Goal: Understand process/instructions

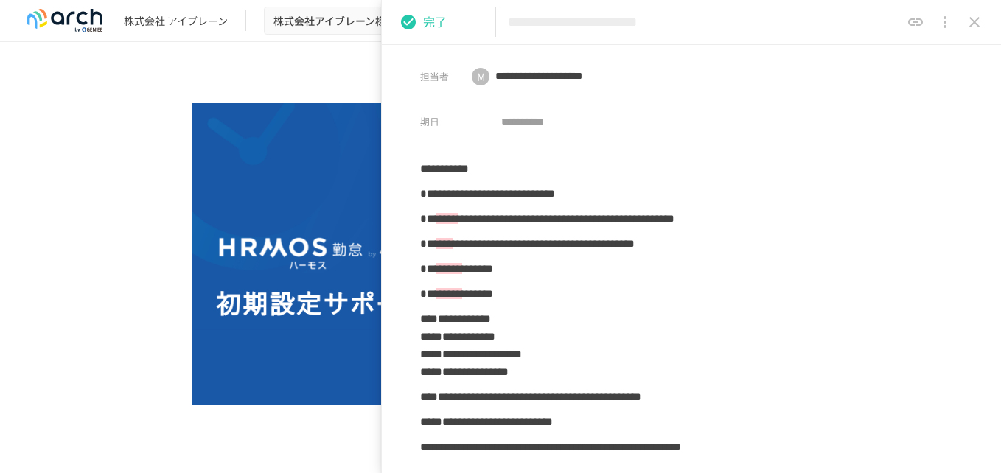
click at [975, 24] on icon "close drawer" at bounding box center [975, 22] width 18 height 18
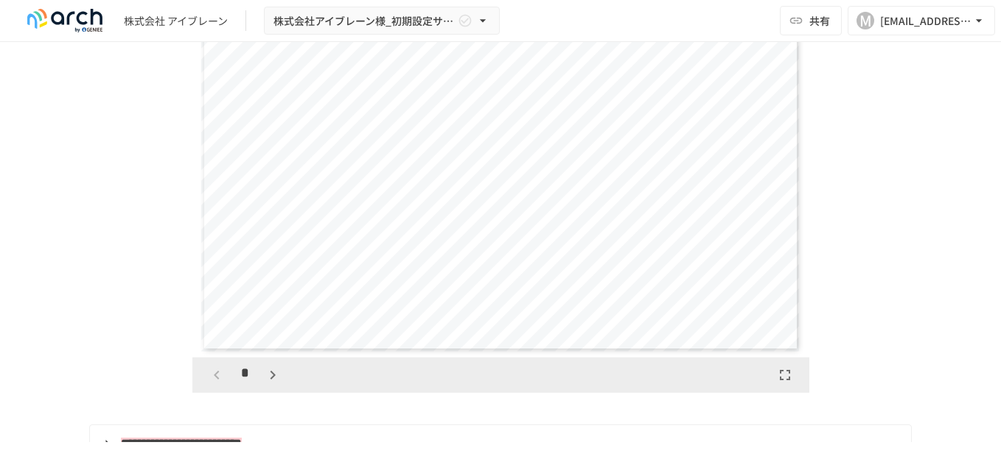
scroll to position [3317, 0]
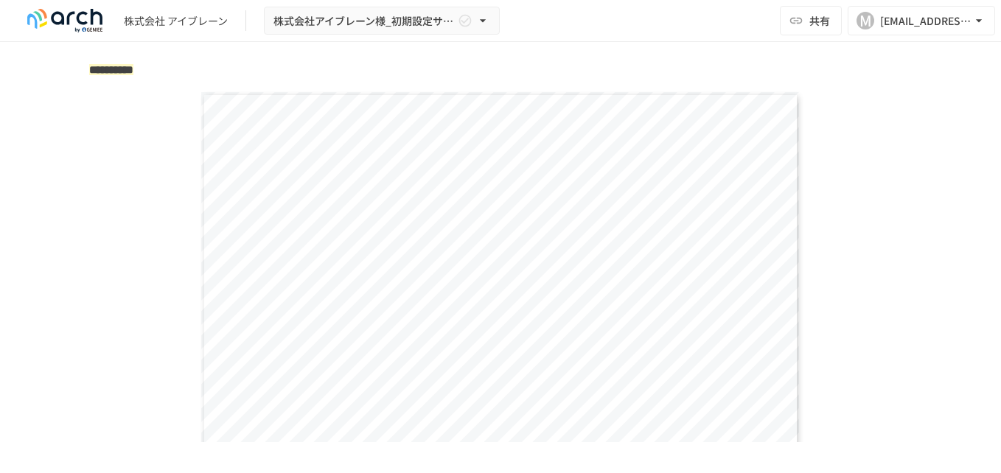
click at [437, 251] on span "********" at bounding box center [494, 237] width 313 height 41
drag, startPoint x: 437, startPoint y: 251, endPoint x: 607, endPoint y: 247, distance: 169.6
click at [607, 247] on span "********" at bounding box center [494, 237] width 313 height 41
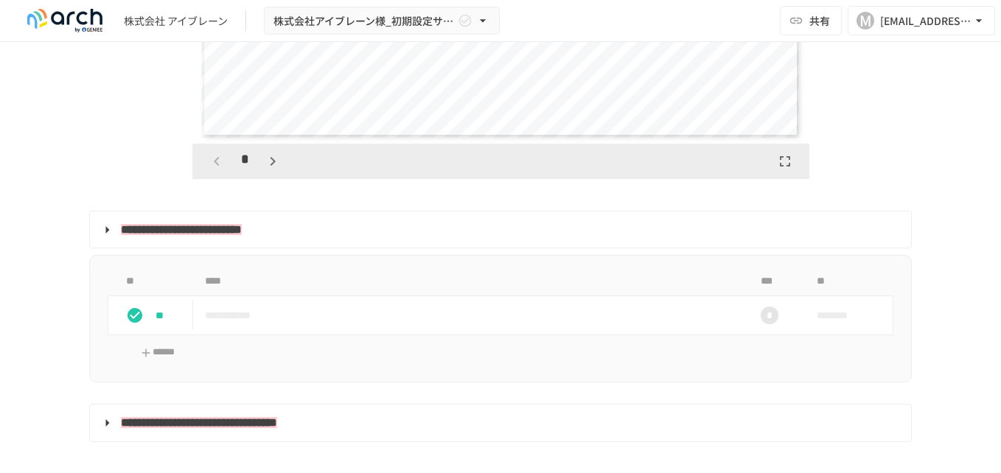
scroll to position [3390, 0]
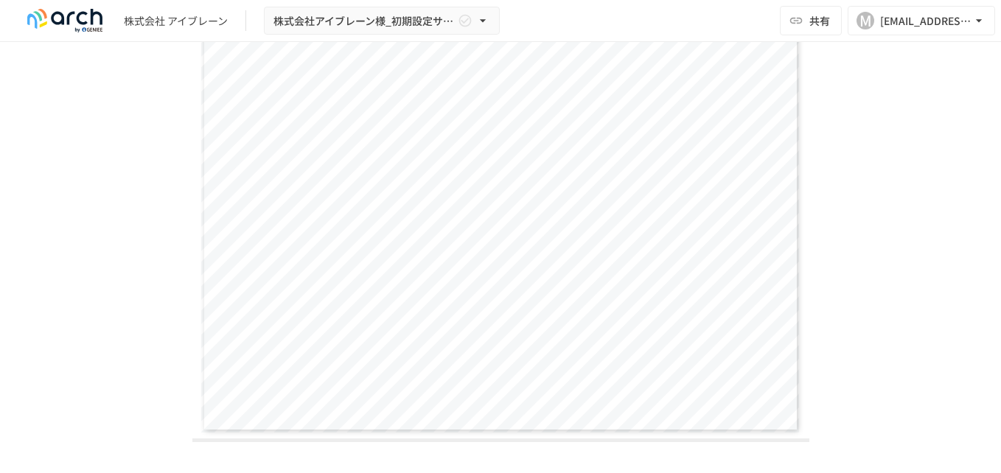
click at [537, 170] on span "********" at bounding box center [494, 163] width 313 height 41
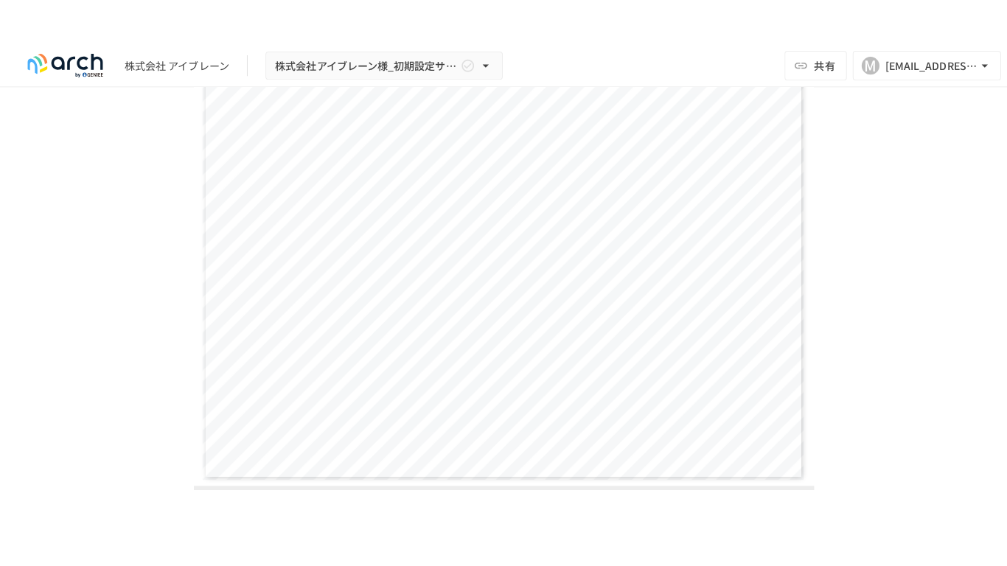
scroll to position [3685, 0]
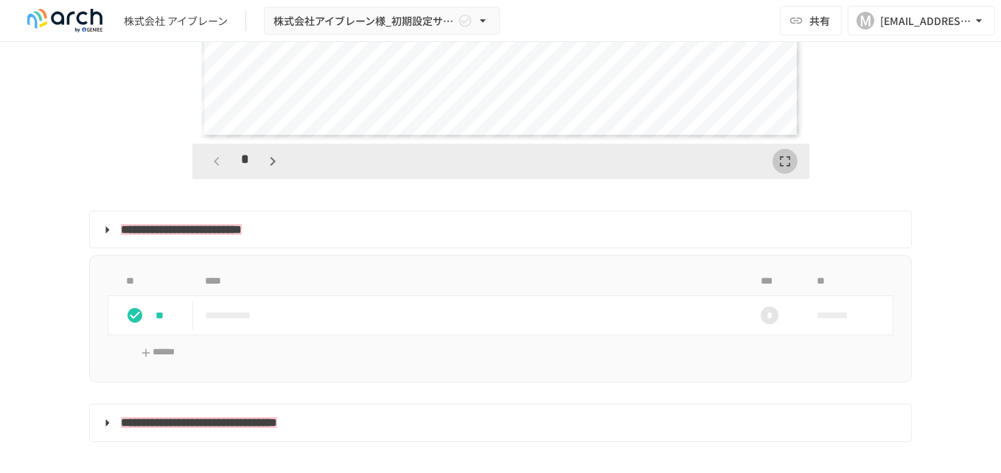
click at [772, 174] on button "button" at bounding box center [784, 161] width 25 height 25
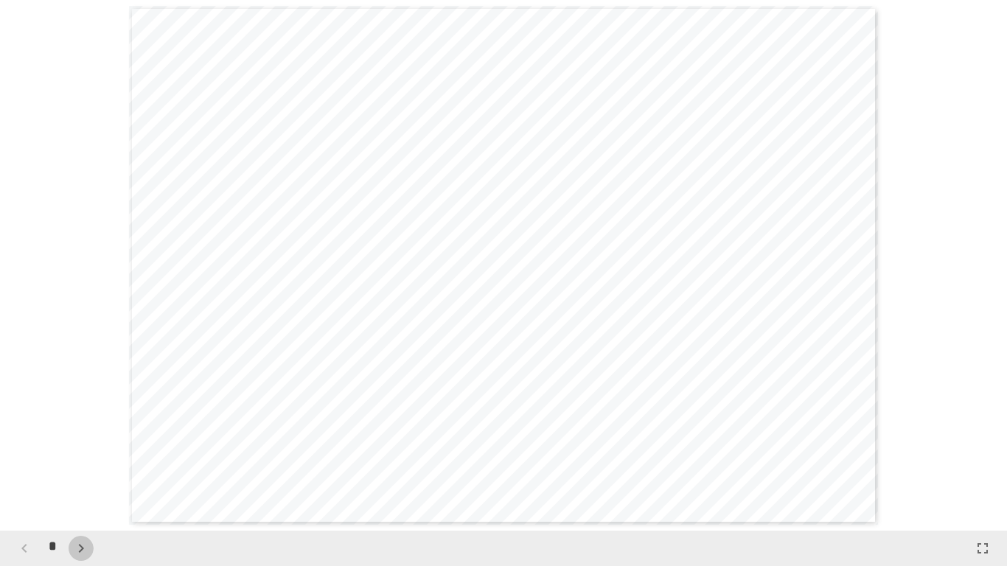
click at [77, 472] on icon "button" at bounding box center [81, 549] width 18 height 18
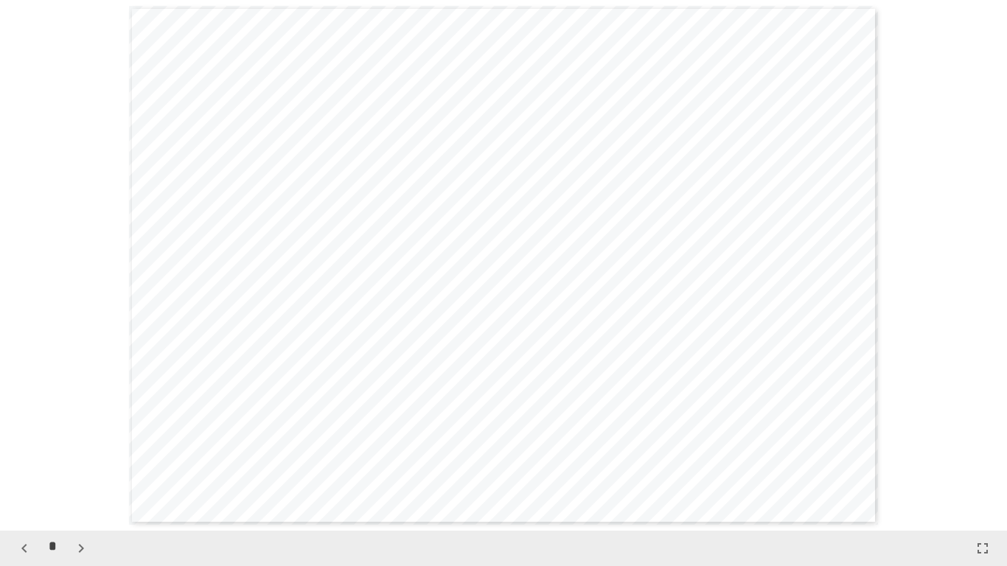
click at [77, 472] on icon "button" at bounding box center [81, 549] width 18 height 18
click at [81, 472] on icon "button" at bounding box center [81, 549] width 18 height 18
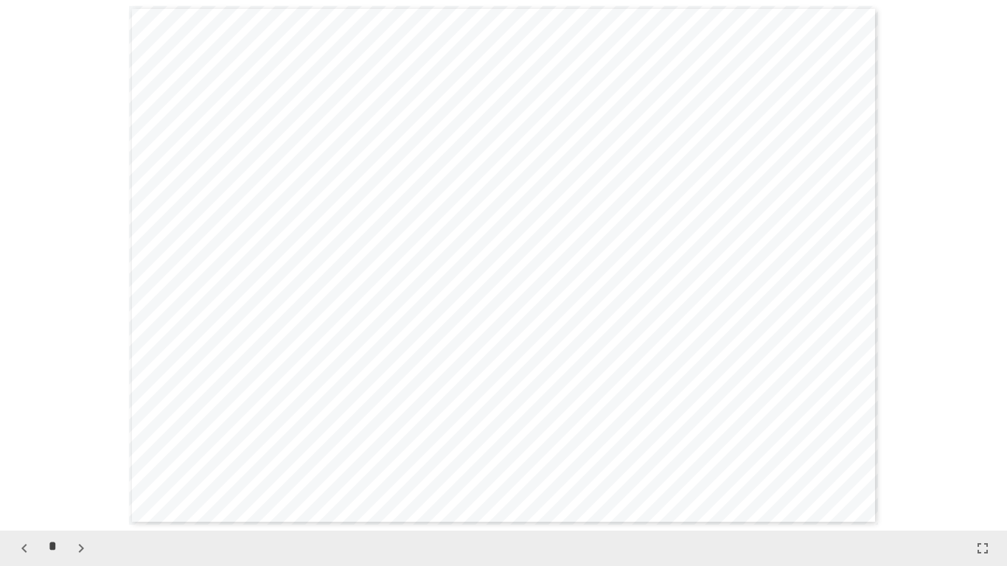
scroll to position [3184, 0]
click at [81, 472] on icon "button" at bounding box center [81, 549] width 18 height 18
click at [24, 472] on icon "button" at bounding box center [23, 548] width 5 height 9
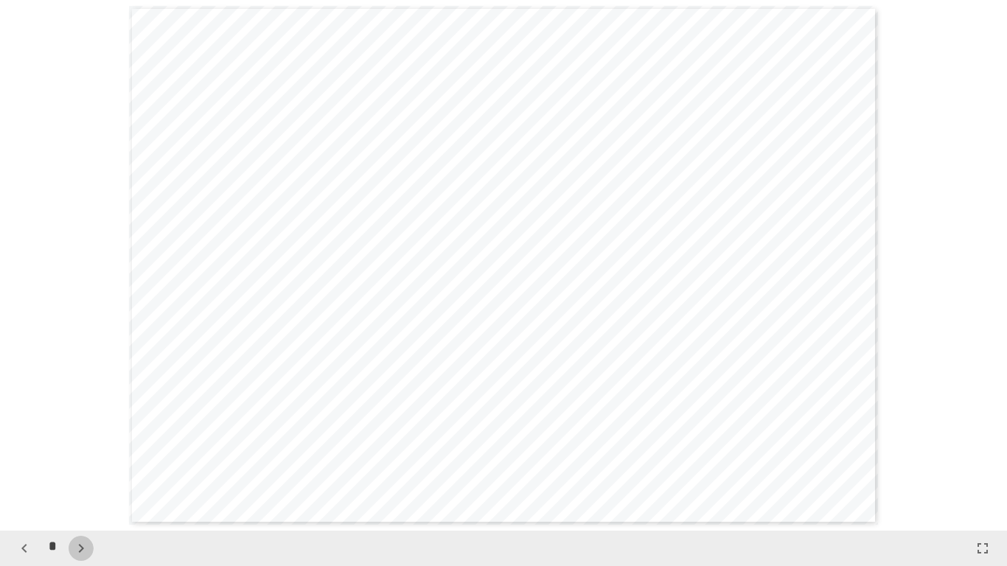
click at [78, 472] on icon "button" at bounding box center [81, 549] width 18 height 18
click at [80, 472] on icon "button" at bounding box center [81, 549] width 18 height 18
click at [81, 472] on icon "button" at bounding box center [81, 549] width 18 height 18
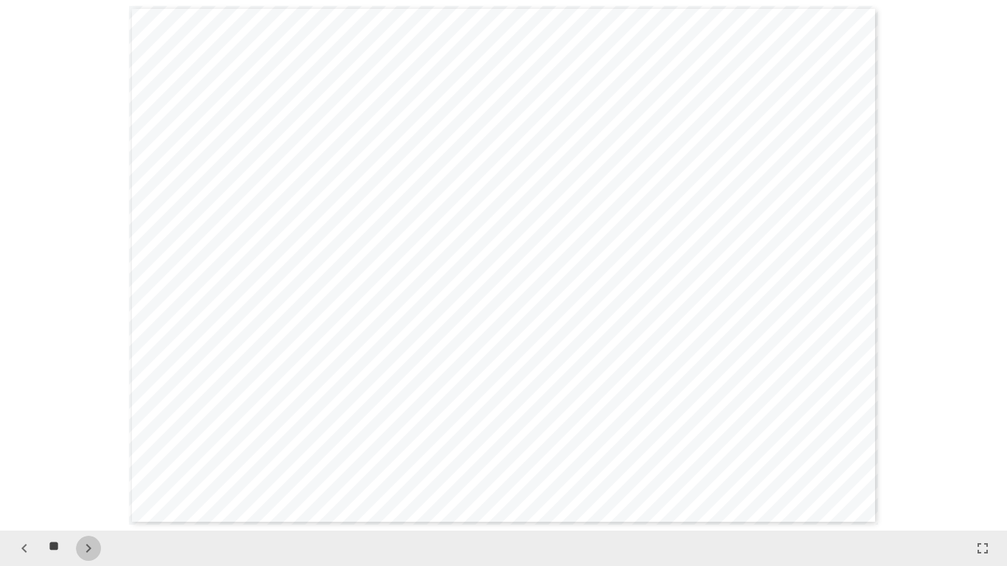
click at [81, 472] on icon "button" at bounding box center [89, 549] width 18 height 18
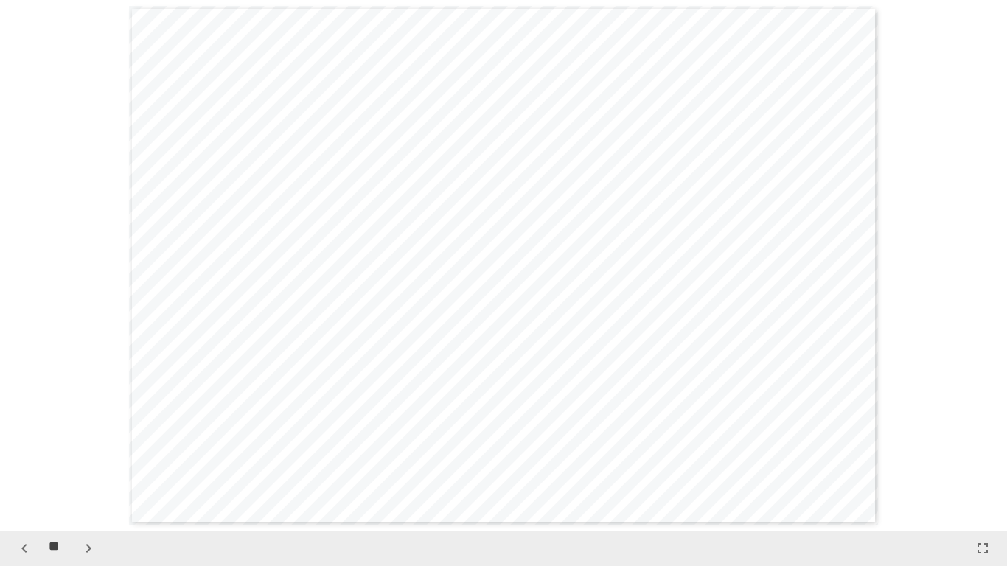
scroll to position [6899, 0]
click at [81, 472] on icon "button" at bounding box center [89, 549] width 18 height 18
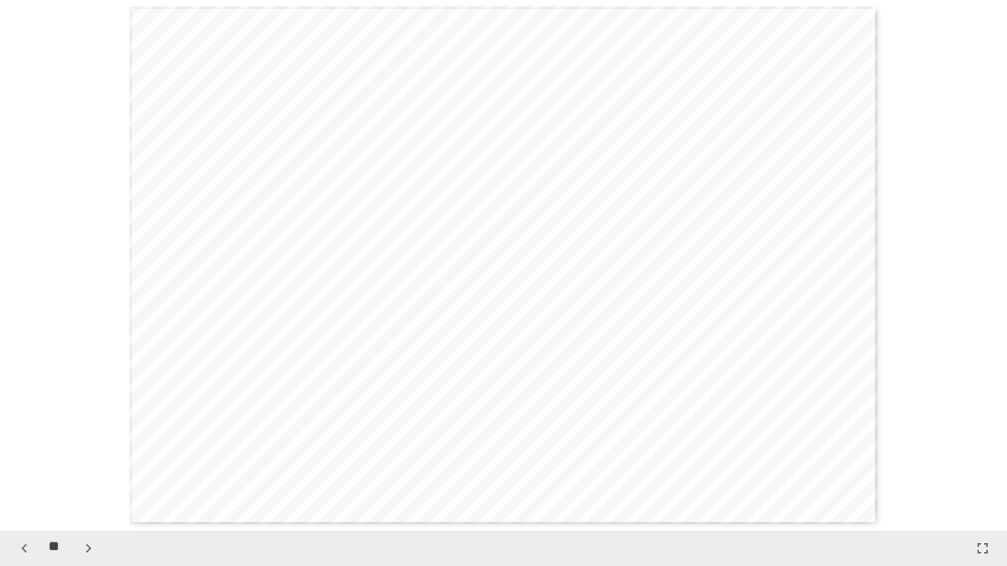
click at [83, 472] on icon "button" at bounding box center [89, 549] width 18 height 18
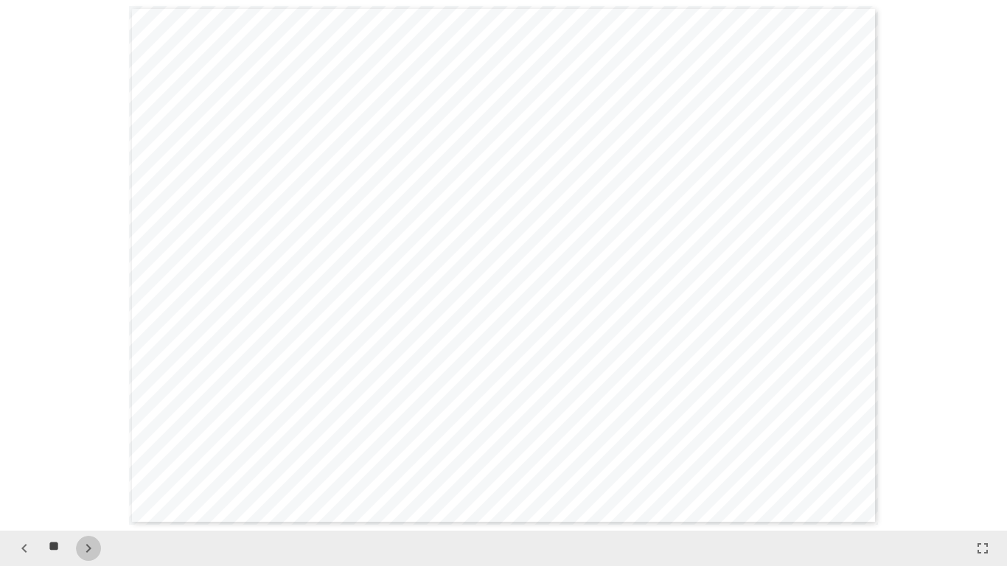
click at [83, 472] on icon "button" at bounding box center [89, 549] width 18 height 18
click at [82, 472] on icon "button" at bounding box center [89, 549] width 18 height 18
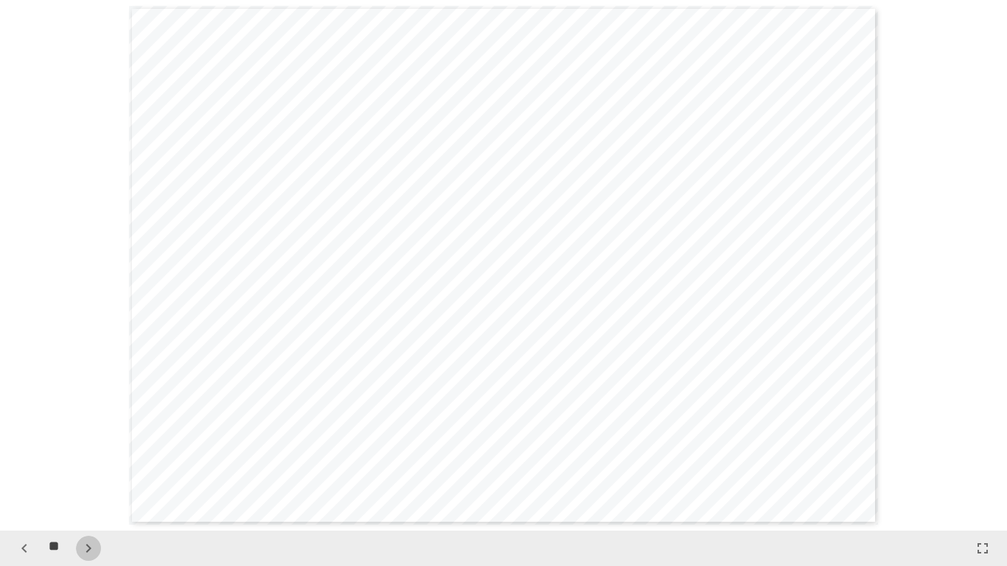
scroll to position [11144, 0]
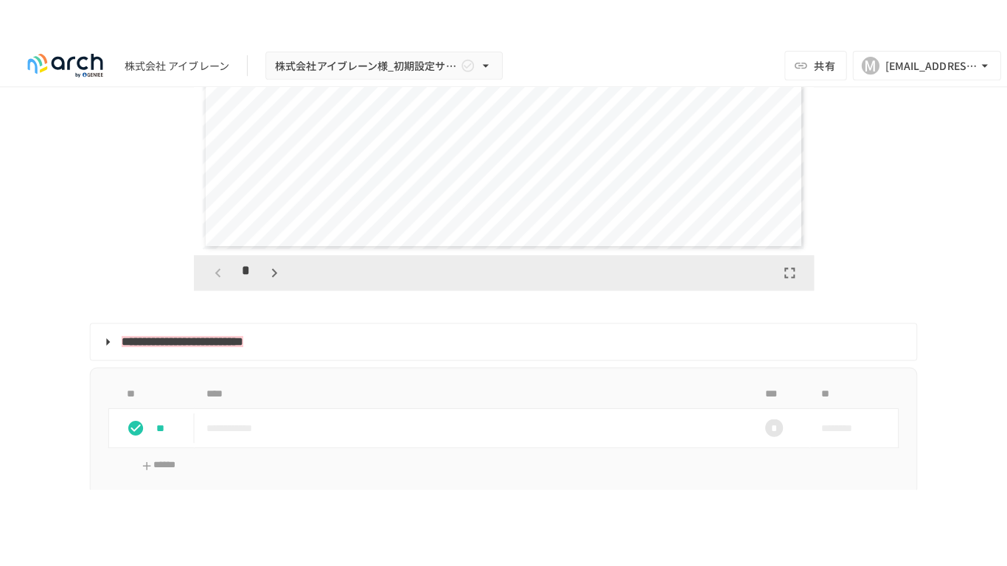
scroll to position [3612, 0]
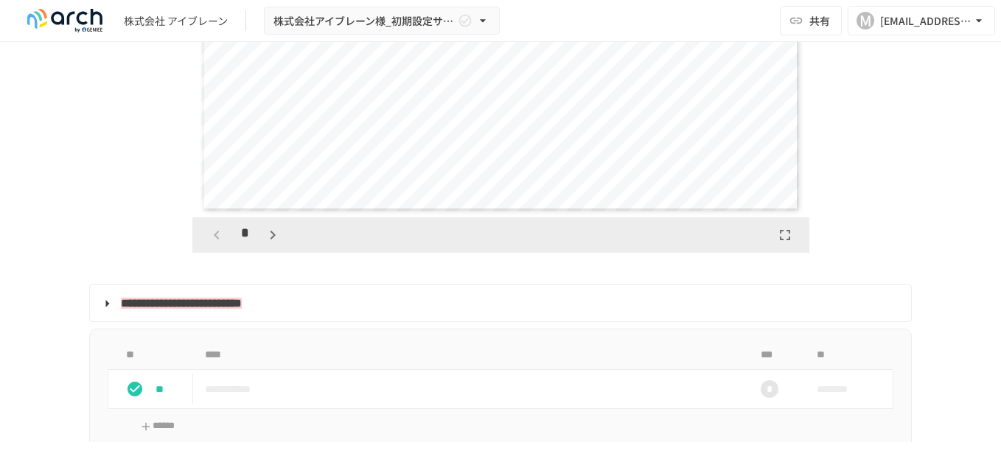
click at [776, 244] on icon "button" at bounding box center [785, 235] width 18 height 18
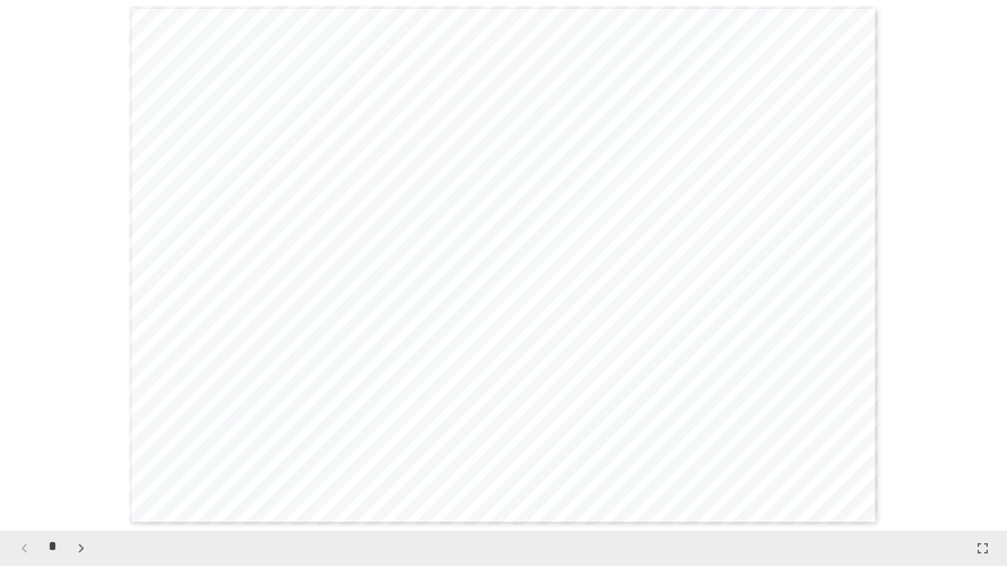
click at [80, 472] on icon "button" at bounding box center [81, 549] width 18 height 18
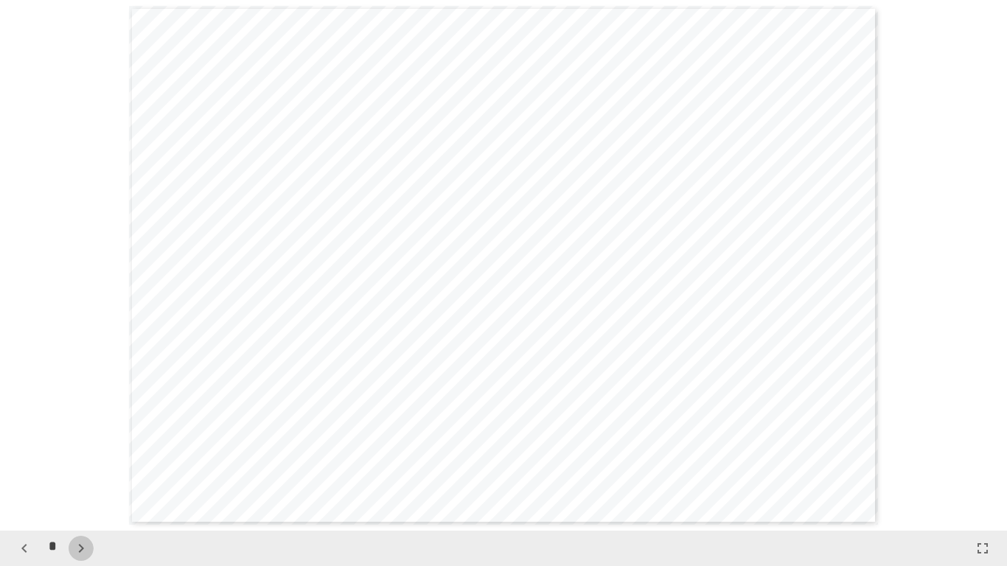
click at [80, 472] on icon "button" at bounding box center [81, 549] width 18 height 18
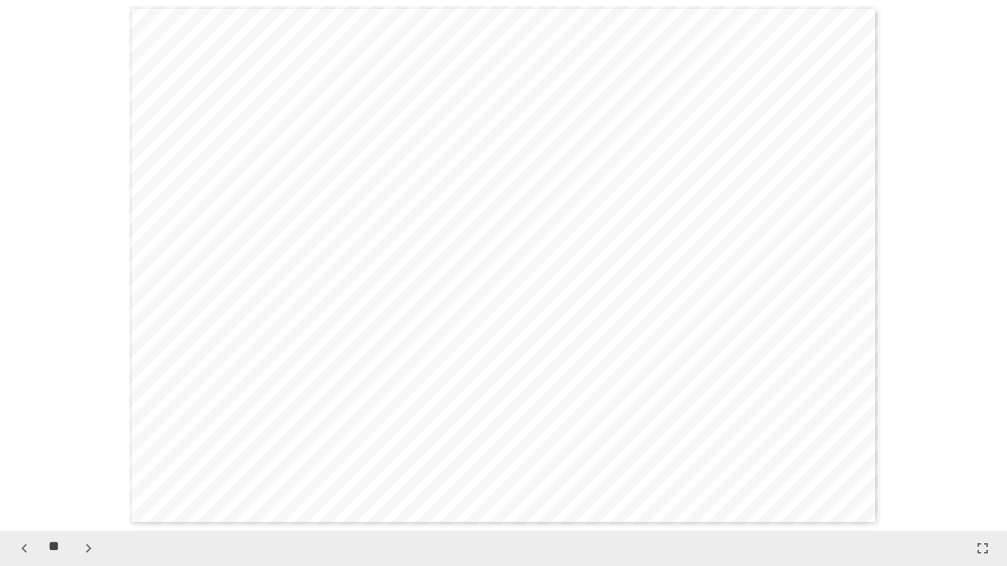
click at [80, 472] on icon "button" at bounding box center [89, 549] width 18 height 18
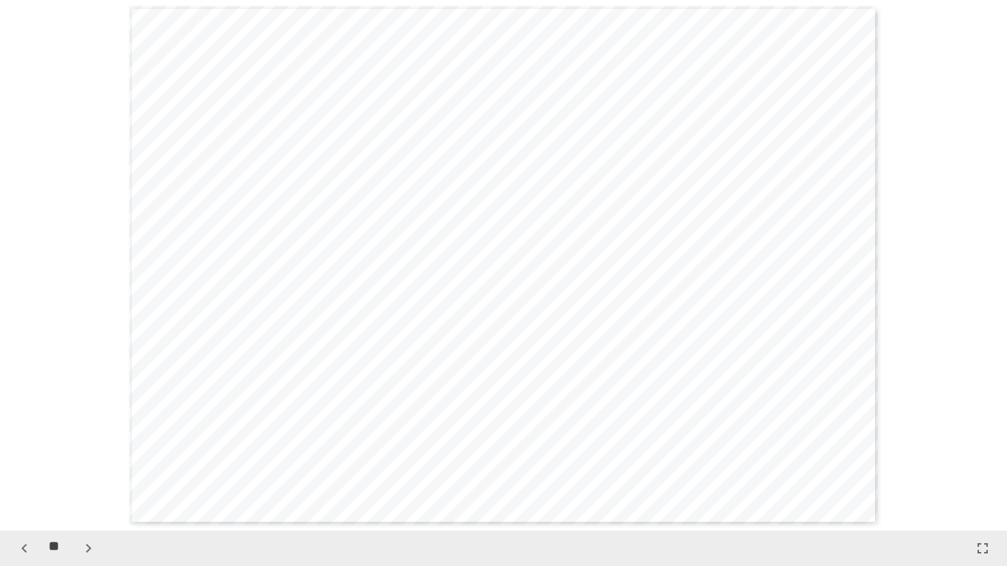
click at [80, 472] on icon "button" at bounding box center [89, 549] width 18 height 18
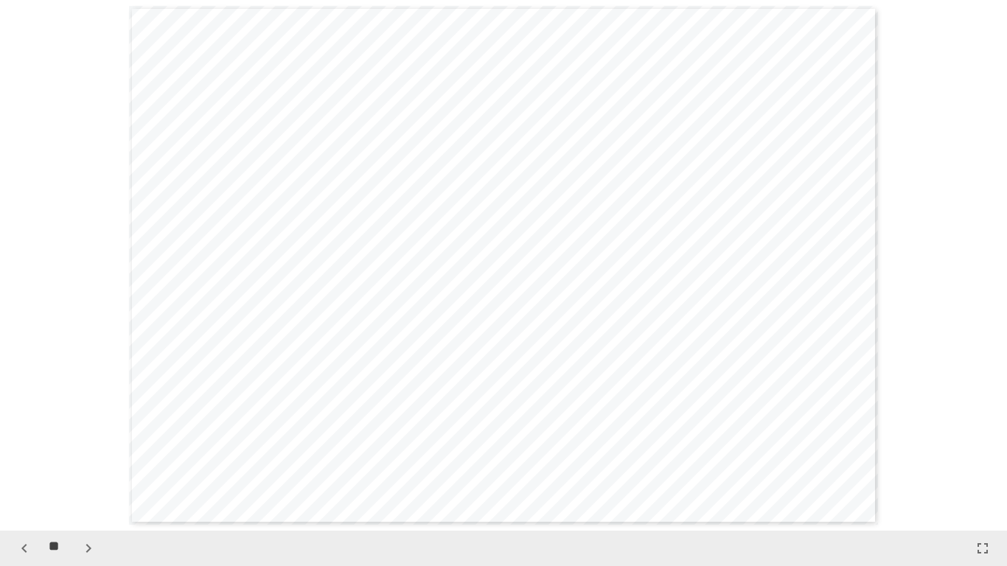
click at [80, 472] on icon "button" at bounding box center [89, 549] width 18 height 18
click at [81, 472] on icon "button" at bounding box center [89, 549] width 18 height 18
click at [317, 289] on link "Page 22" at bounding box center [337, 280] width 374 height 18
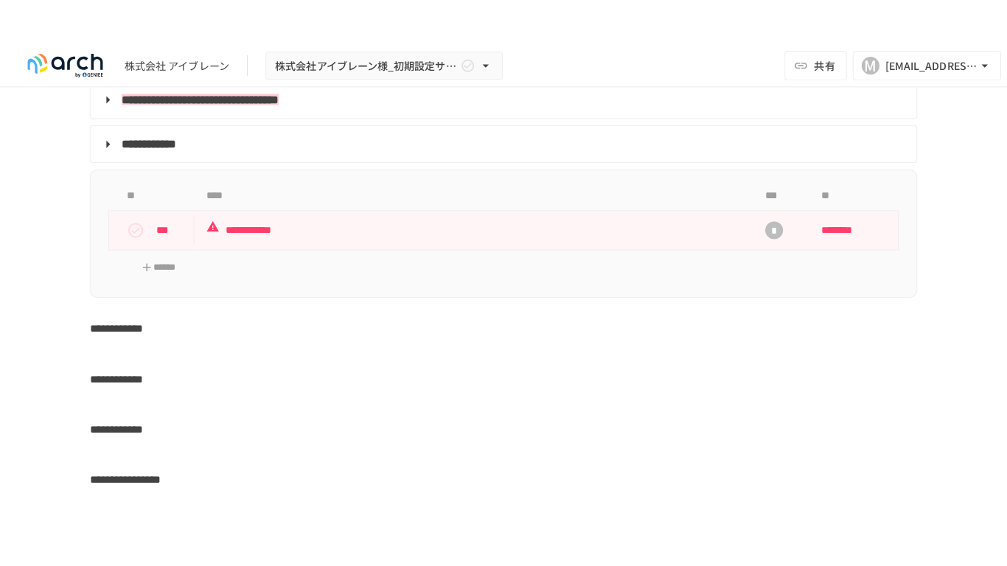
scroll to position [3685, 0]
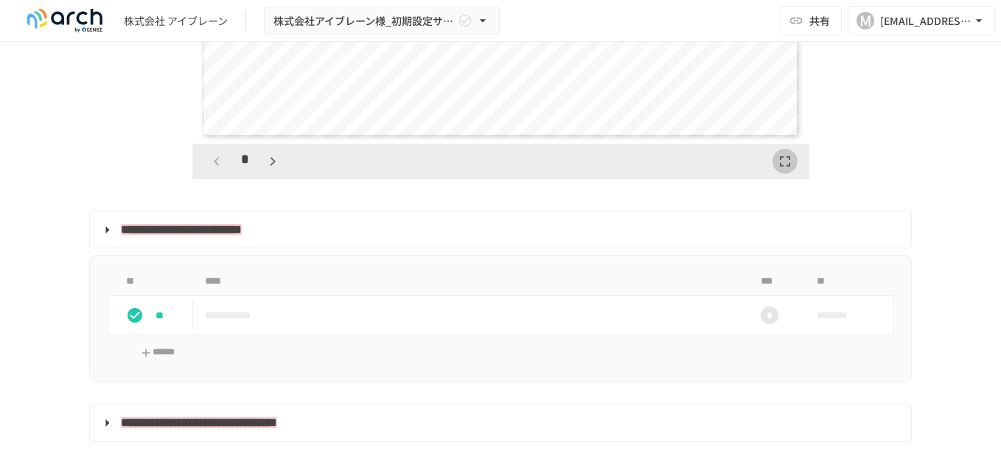
click at [779, 170] on icon "button" at bounding box center [785, 162] width 18 height 18
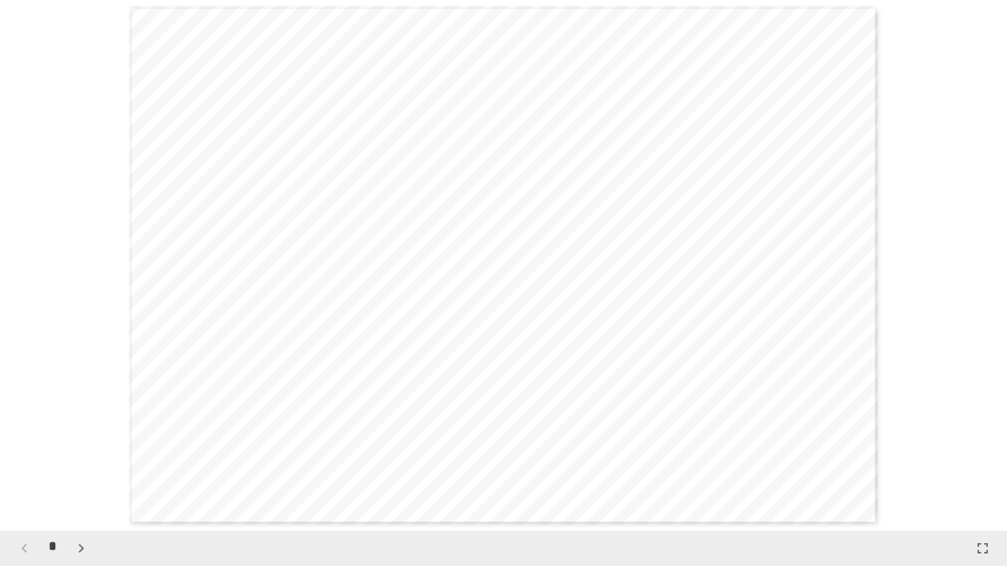
click at [82, 472] on icon "button" at bounding box center [80, 548] width 5 height 9
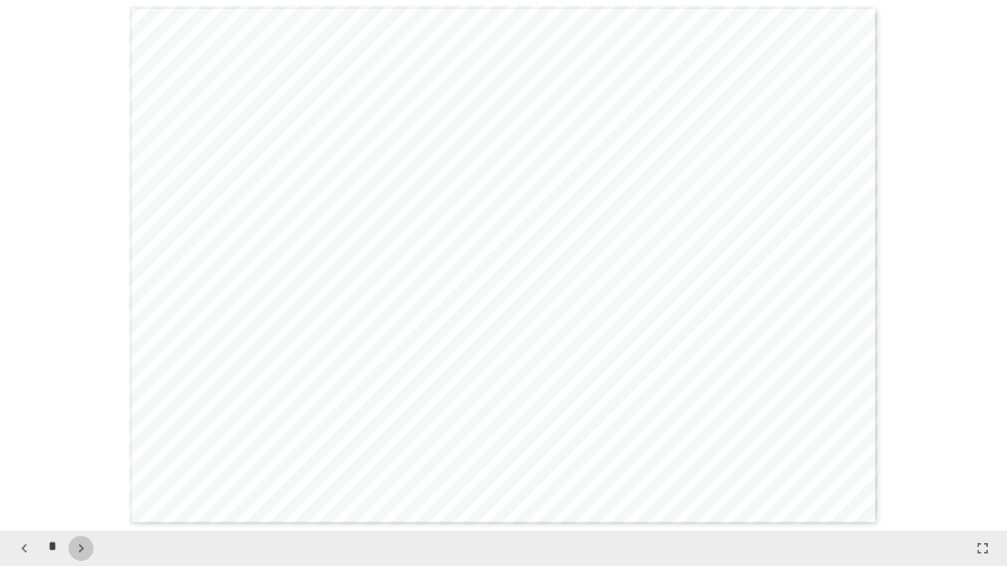
click at [82, 472] on icon "button" at bounding box center [80, 548] width 5 height 9
click at [82, 472] on icon "button" at bounding box center [81, 549] width 18 height 18
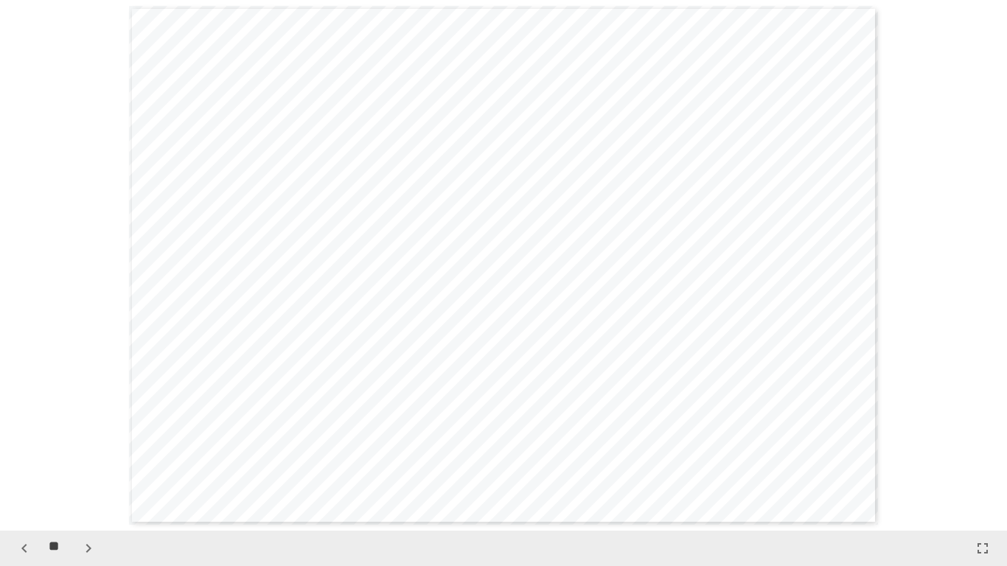
click at [82, 472] on icon "button" at bounding box center [89, 549] width 18 height 18
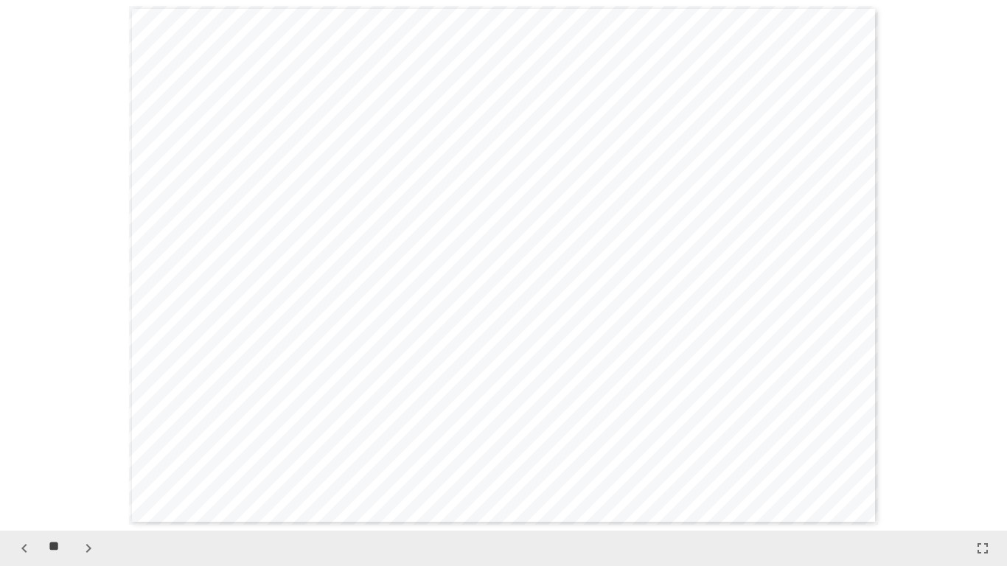
click at [82, 472] on icon "button" at bounding box center [89, 549] width 18 height 18
click at [83, 472] on icon "button" at bounding box center [89, 549] width 18 height 18
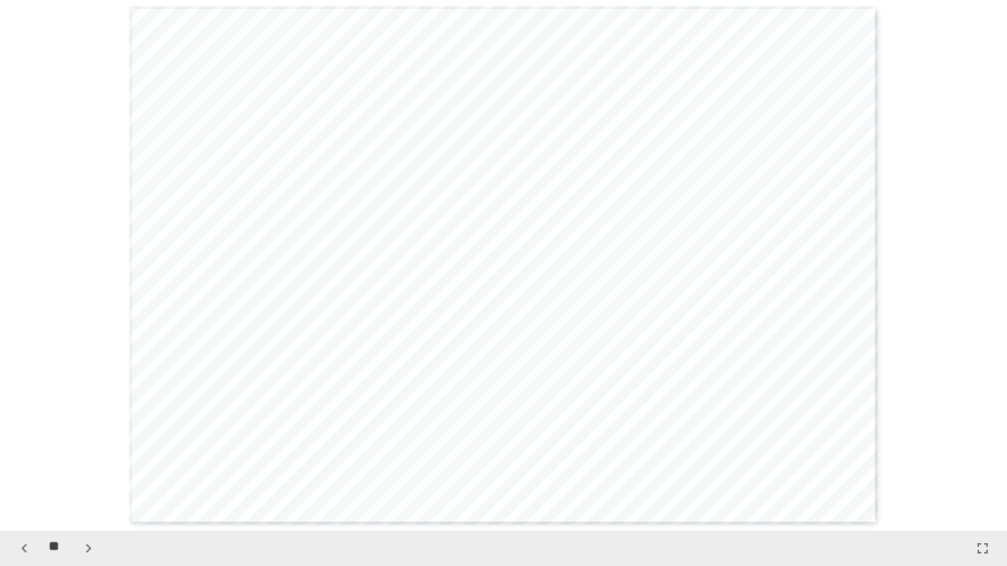
click at [83, 472] on icon "button" at bounding box center [89, 549] width 18 height 18
click at [86, 472] on icon "button" at bounding box center [89, 549] width 18 height 18
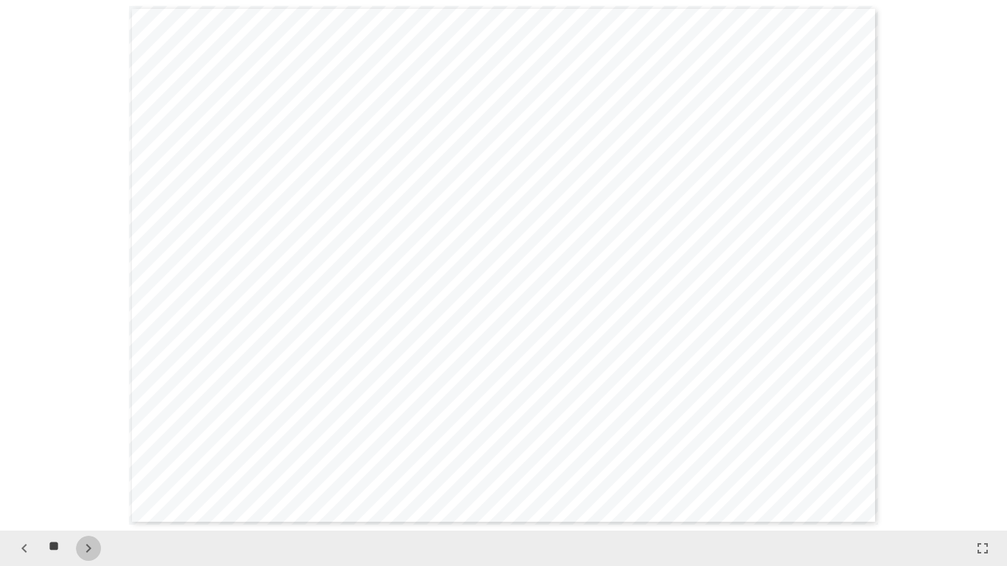
click at [85, 472] on icon "button" at bounding box center [89, 549] width 18 height 18
click at [361, 425] on link "Page 25" at bounding box center [411, 422] width 495 height 18
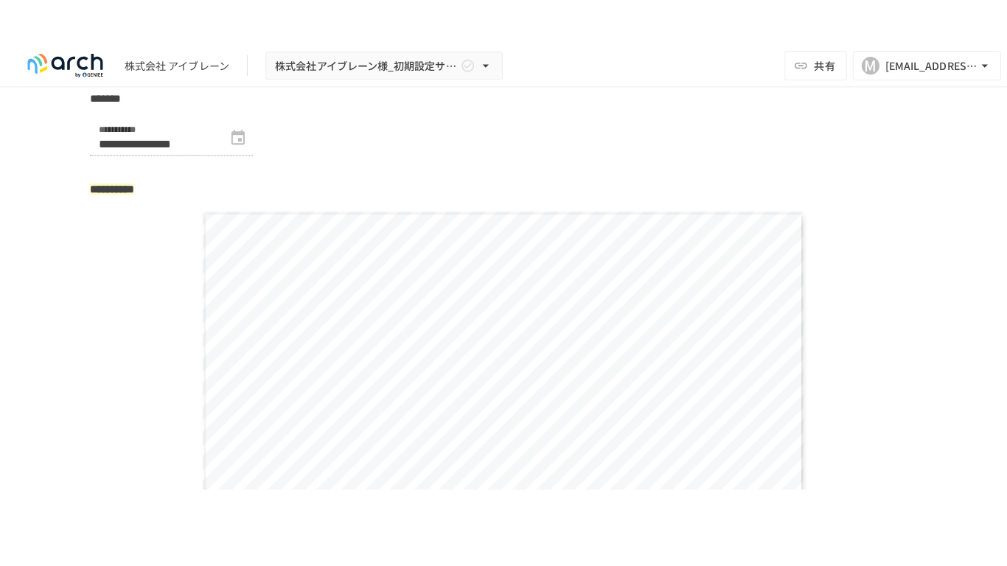
scroll to position [3612, 0]
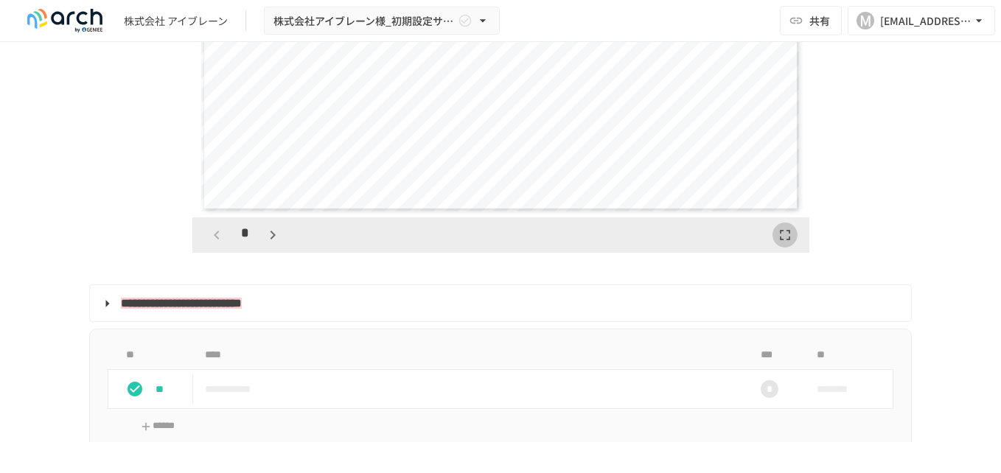
click at [780, 240] on icon "button" at bounding box center [785, 235] width 10 height 10
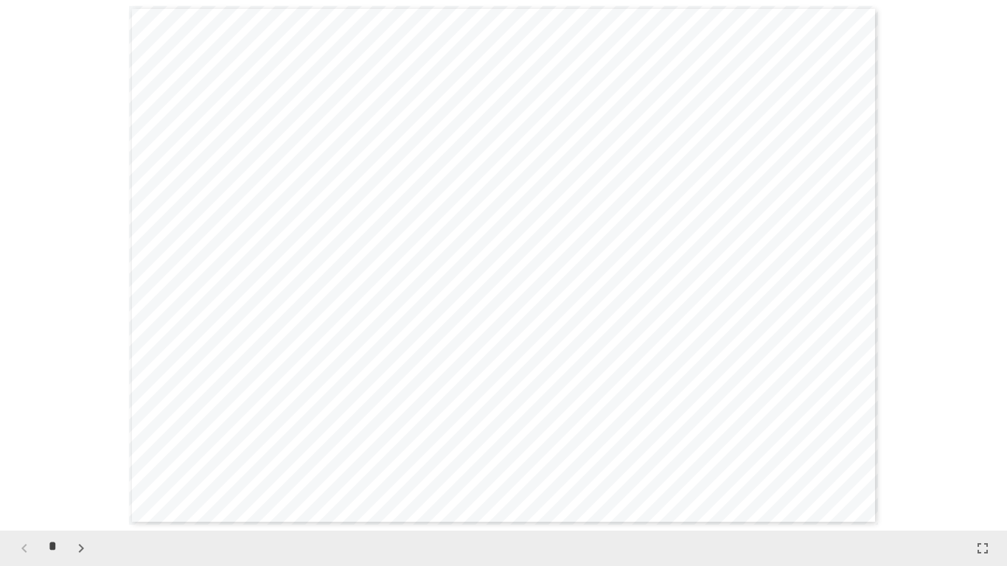
click at [80, 472] on icon "button" at bounding box center [80, 548] width 5 height 9
click at [82, 472] on icon "button" at bounding box center [80, 548] width 5 height 9
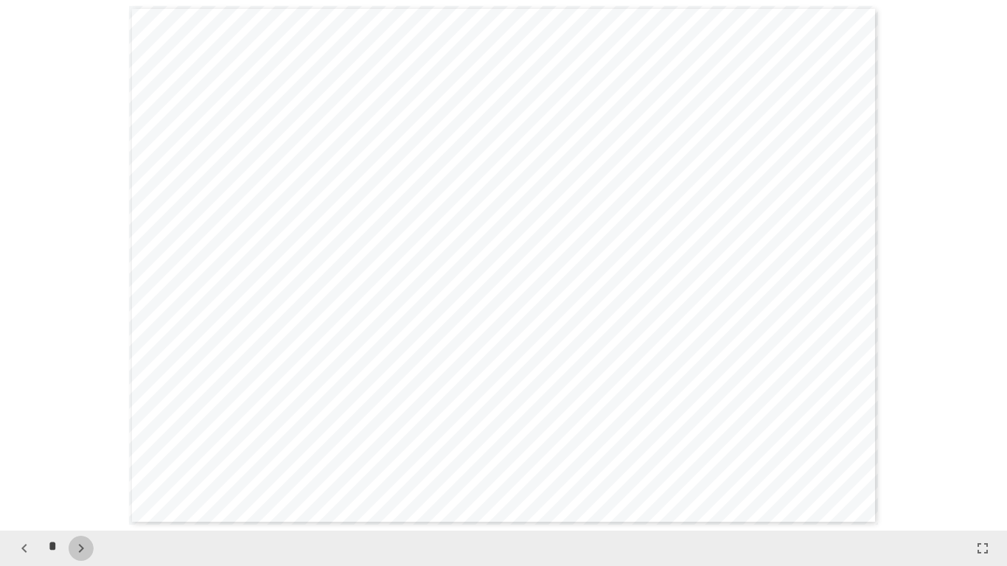
click at [82, 472] on icon "button" at bounding box center [80, 548] width 5 height 9
click at [82, 472] on icon "button" at bounding box center [89, 549] width 18 height 18
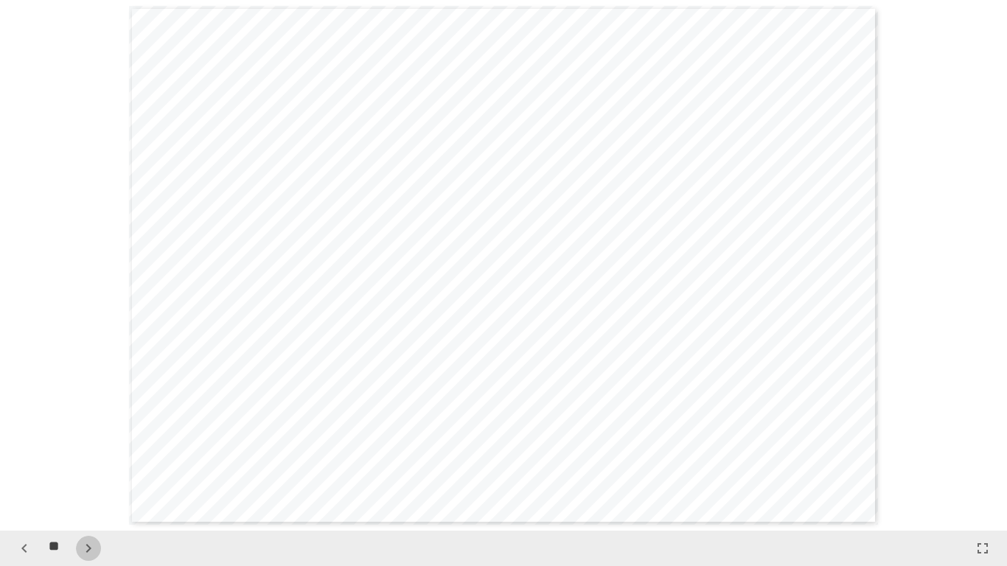
click at [82, 472] on icon "button" at bounding box center [89, 549] width 18 height 18
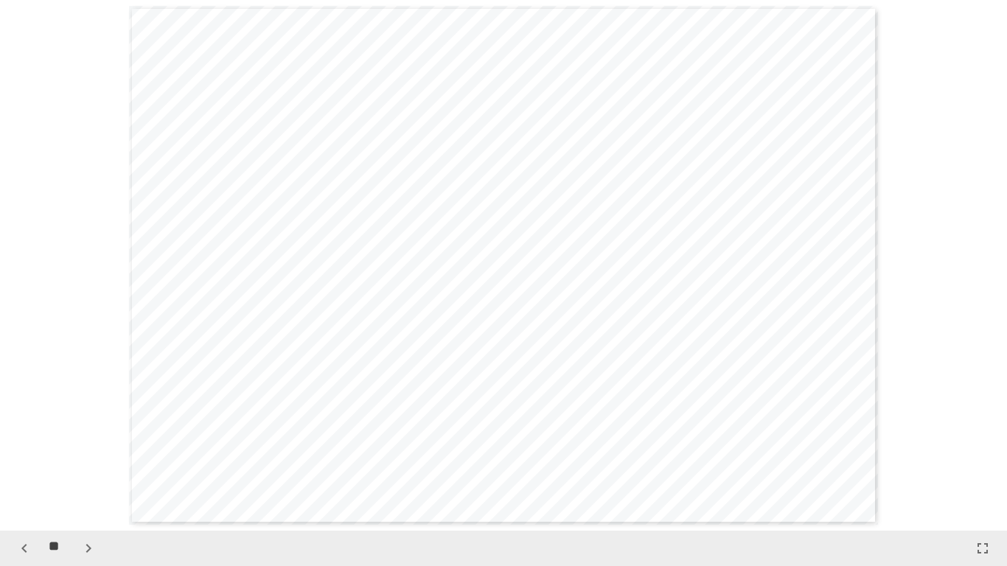
click at [82, 472] on icon "button" at bounding box center [89, 549] width 18 height 18
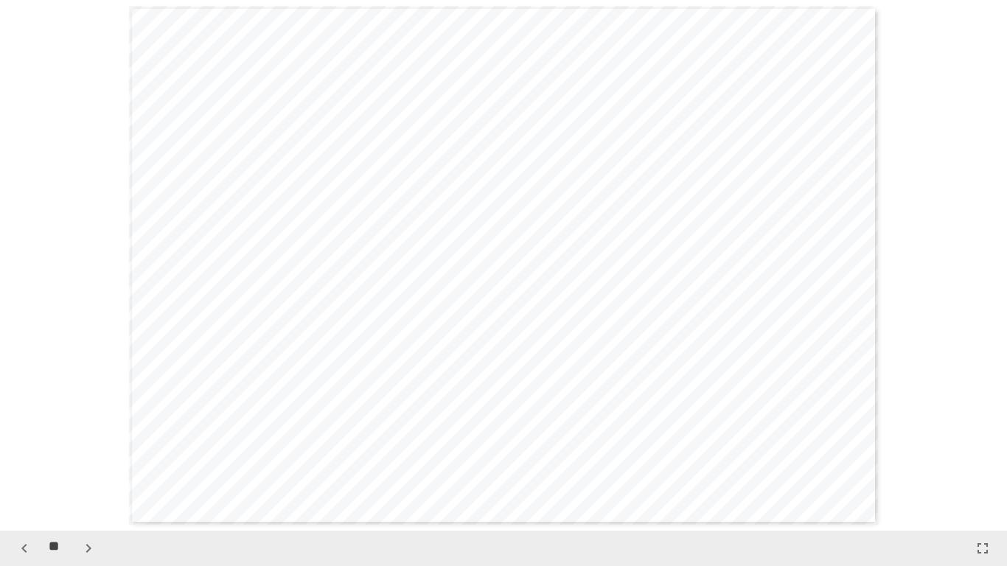
click at [82, 472] on icon "button" at bounding box center [89, 549] width 18 height 18
click at [94, 472] on icon "button" at bounding box center [89, 549] width 18 height 18
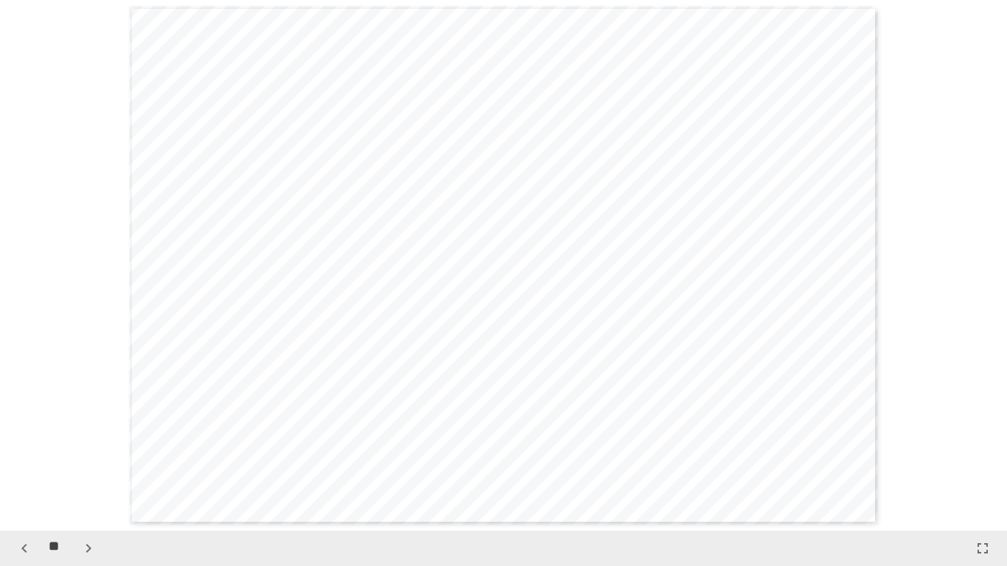
scroll to position [11675, 0]
click at [89, 472] on icon "button" at bounding box center [88, 548] width 5 height 9
click at [85, 472] on icon "button" at bounding box center [89, 549] width 18 height 18
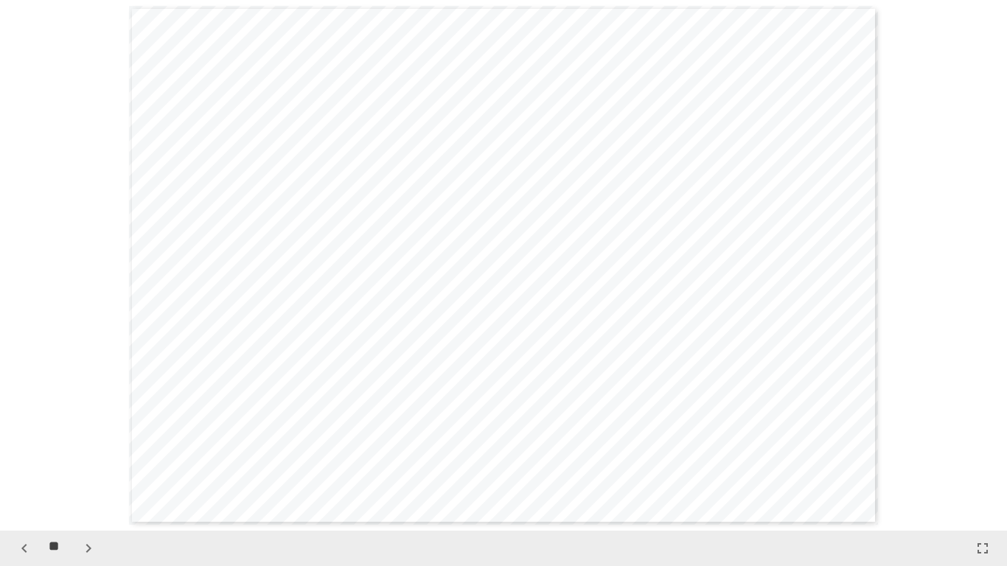
click at [94, 472] on icon "button" at bounding box center [89, 549] width 18 height 18
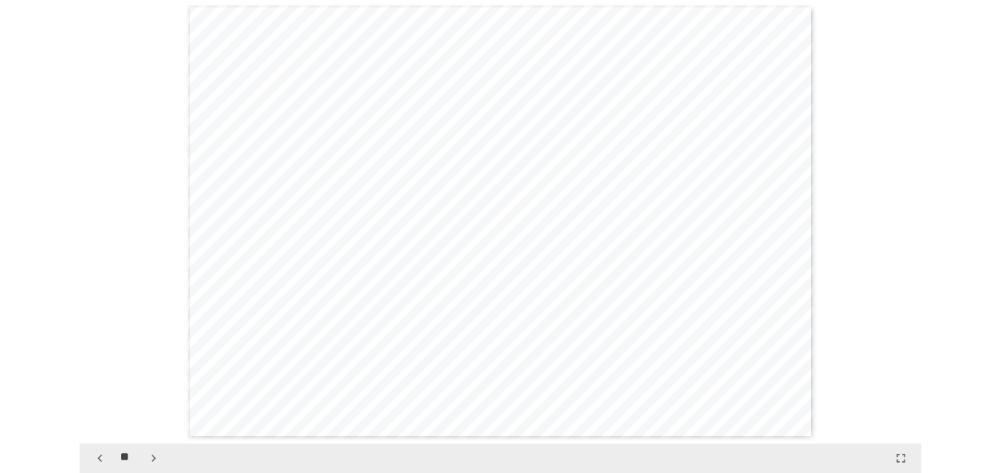
scroll to position [13267, 0]
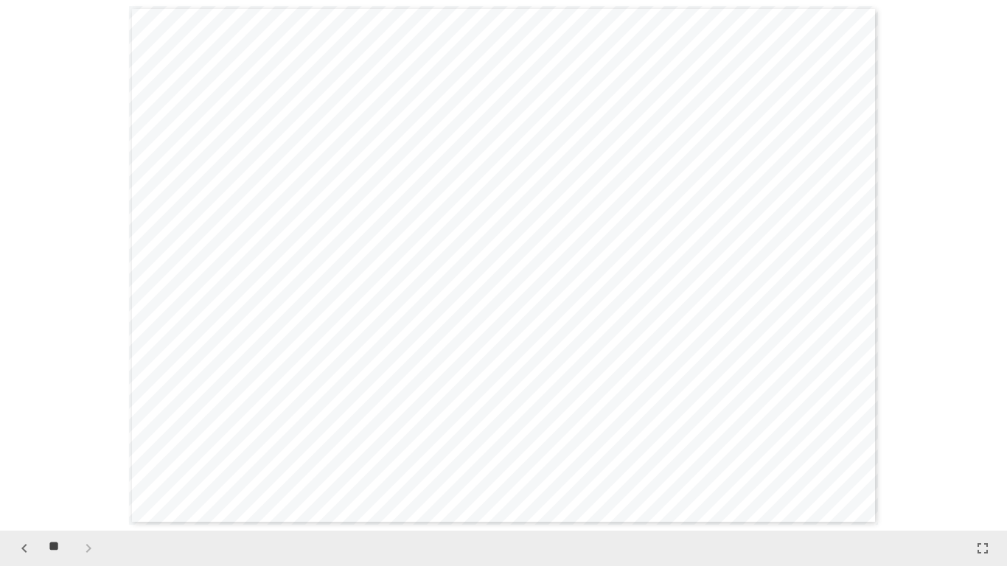
click at [94, 472] on div "**" at bounding box center [56, 548] width 89 height 25
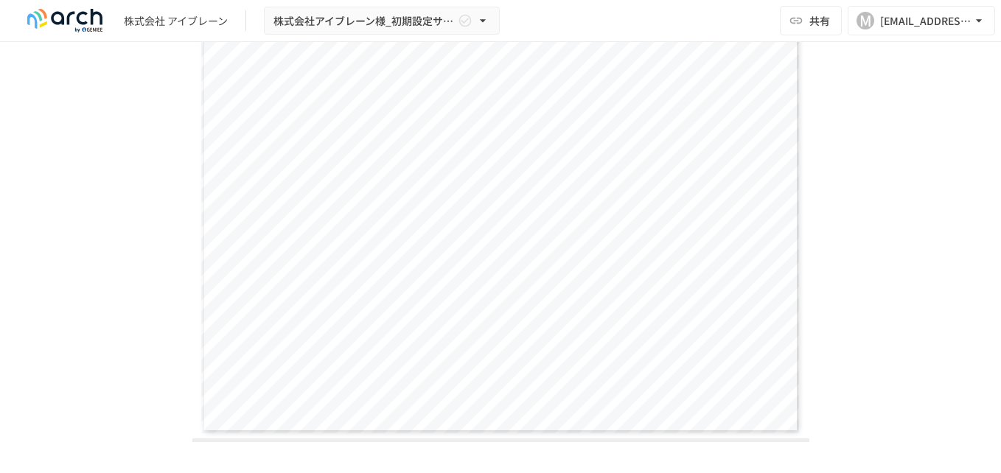
scroll to position [3685, 0]
